Goal: Use online tool/utility: Utilize a website feature to perform a specific function

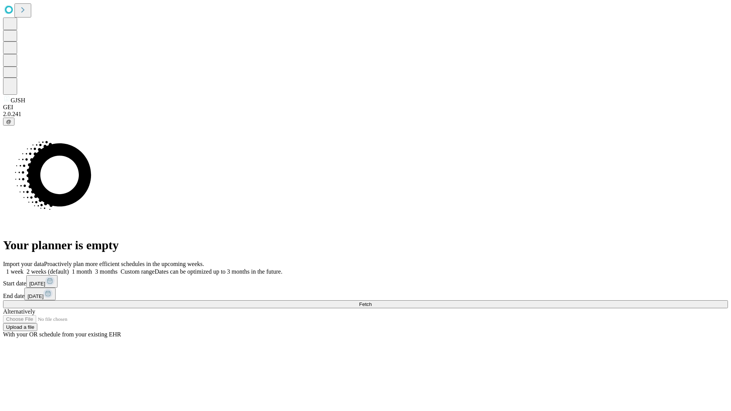
click at [371, 301] on span "Fetch" at bounding box center [365, 304] width 13 height 6
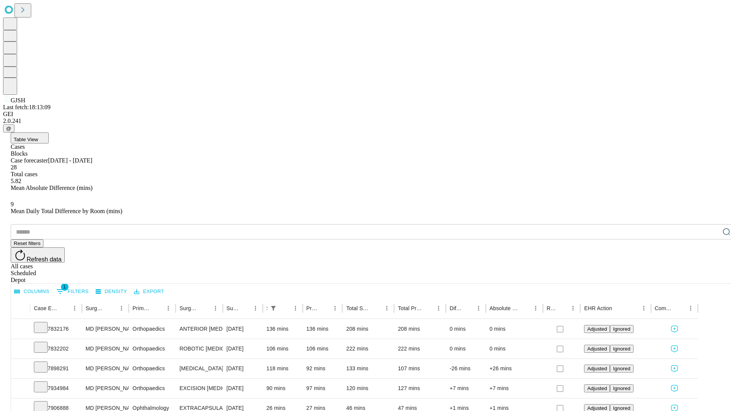
click at [38, 137] on span "Table View" at bounding box center [26, 140] width 24 height 6
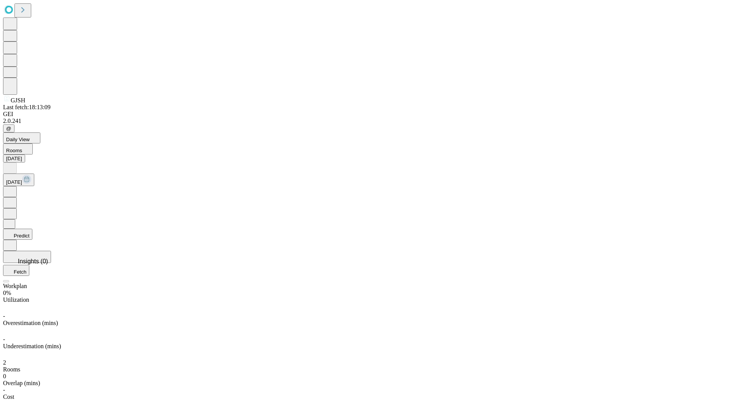
click at [32, 229] on button "Predict" at bounding box center [17, 234] width 29 height 11
